Goal: Find specific page/section: Find specific page/section

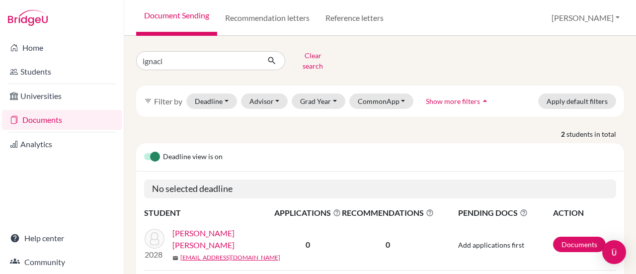
type input "[PERSON_NAME]"
click button "submit" at bounding box center [272, 60] width 26 height 19
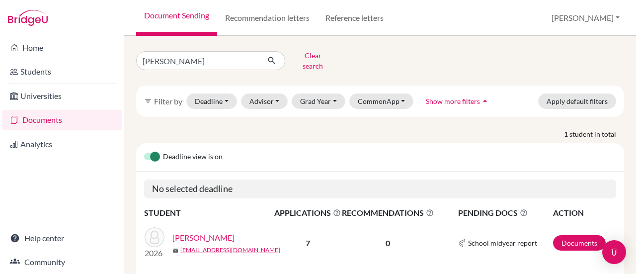
click at [212, 232] on link "[PERSON_NAME]" at bounding box center [204, 238] width 62 height 12
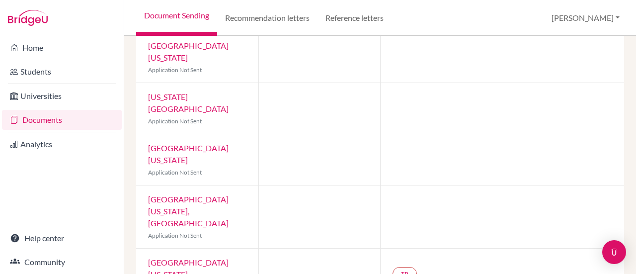
scroll to position [129, 0]
click at [178, 194] on link "[GEOGRAPHIC_DATA][US_STATE], [GEOGRAPHIC_DATA]" at bounding box center [188, 210] width 81 height 33
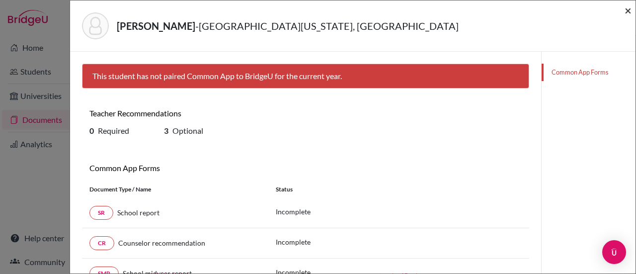
click at [627, 10] on span "×" at bounding box center [628, 10] width 7 height 14
